Goal: Find specific page/section: Find specific page/section

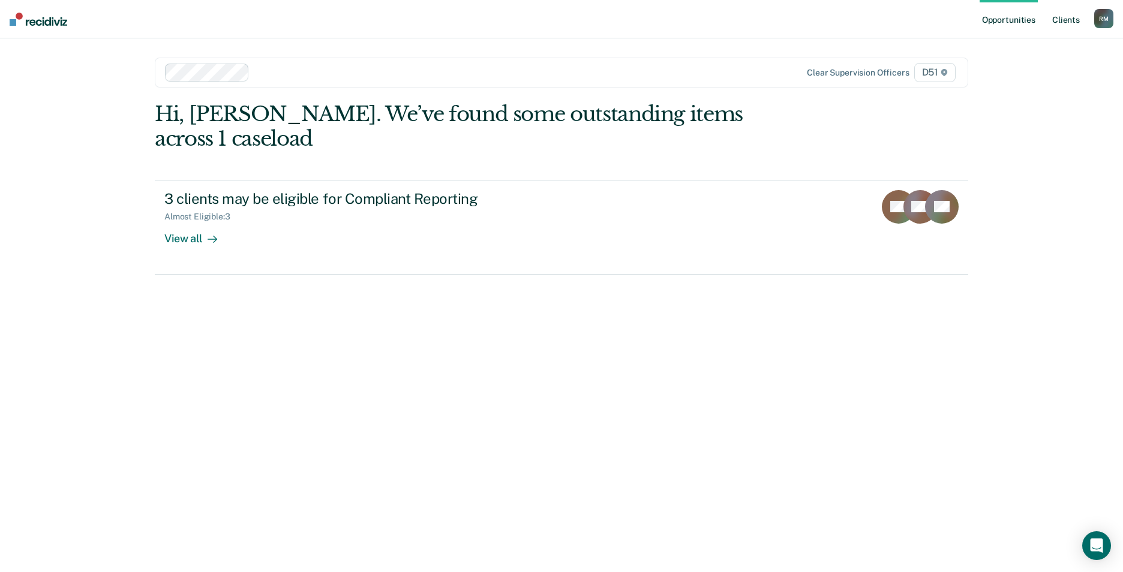
click at [1061, 16] on link "Client s" at bounding box center [1066, 19] width 32 height 38
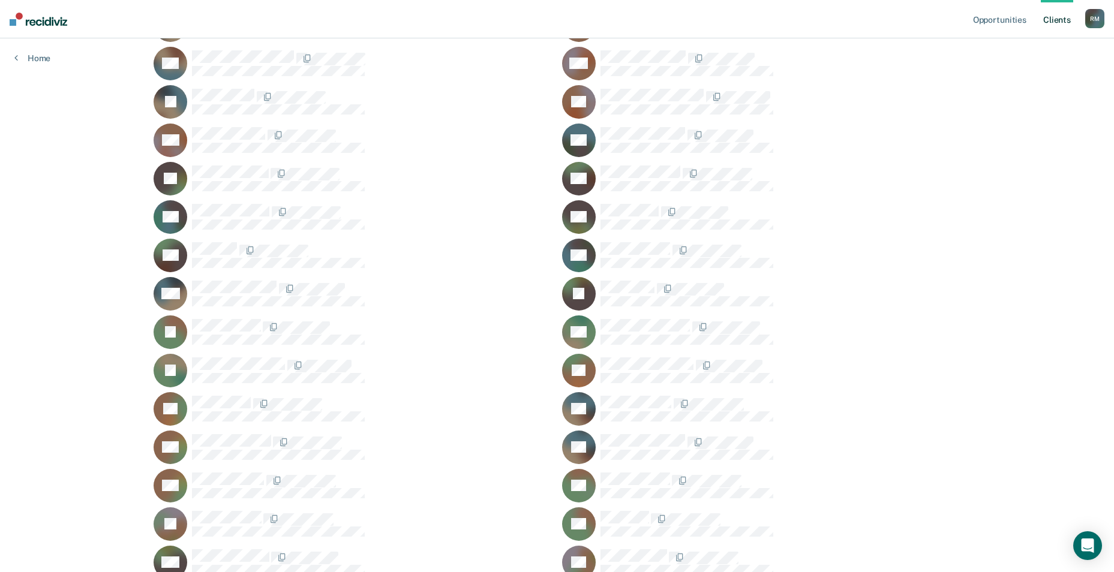
scroll to position [352, 0]
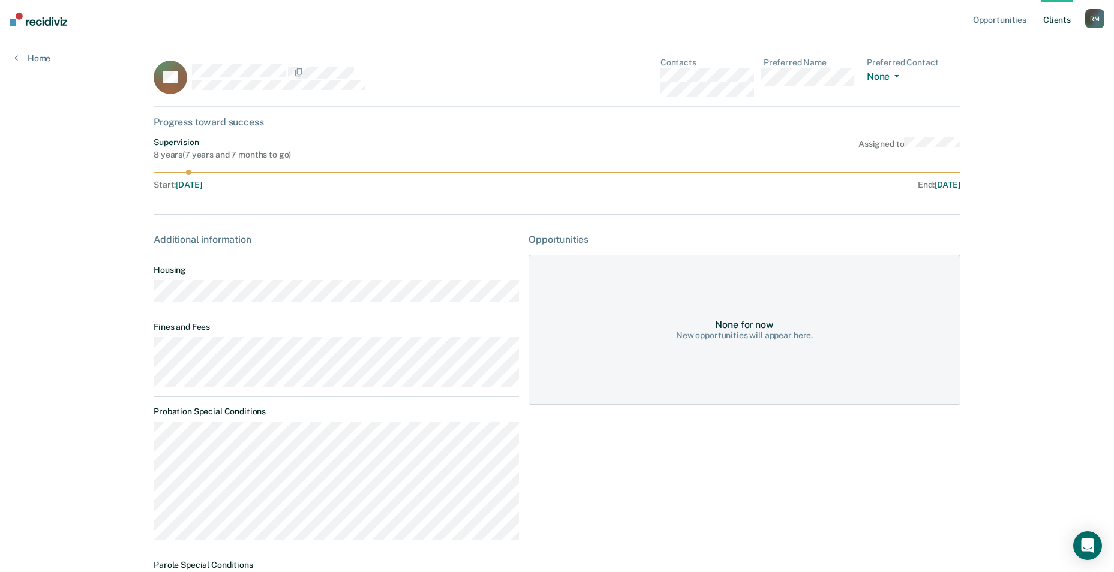
click at [1061, 11] on link "Client s" at bounding box center [1057, 19] width 32 height 38
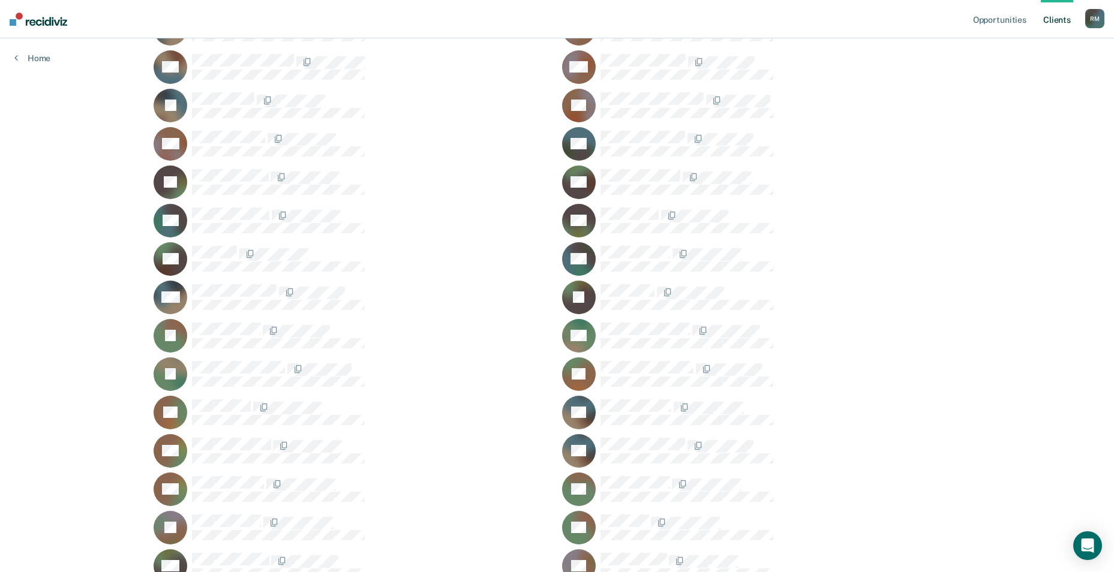
scroll to position [313, 0]
